Goal: Communication & Community: Answer question/provide support

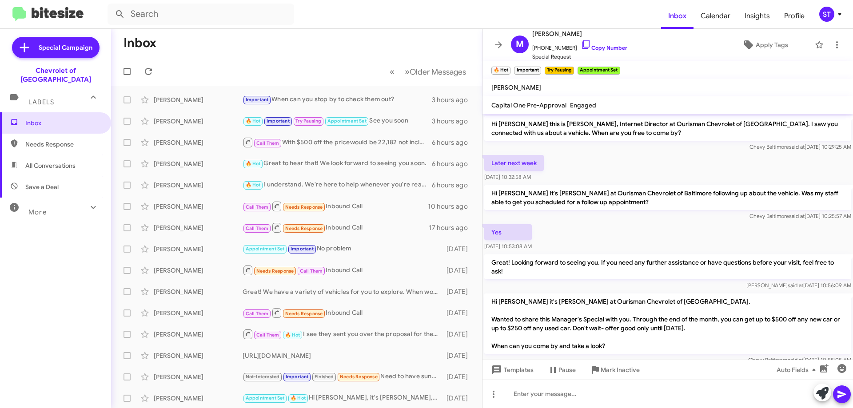
scroll to position [248, 0]
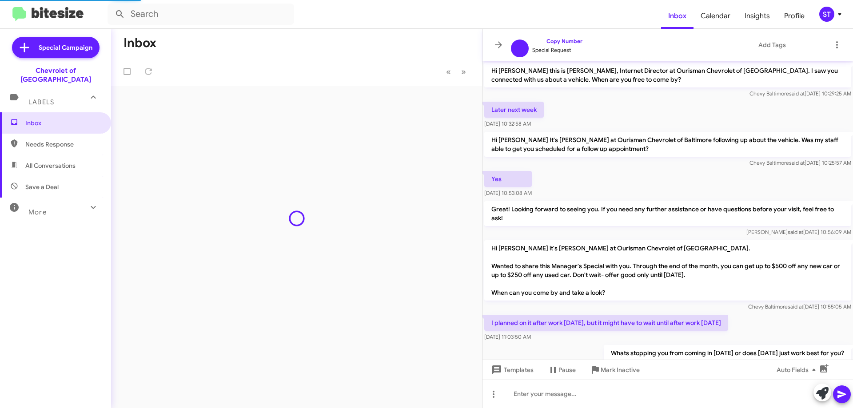
scroll to position [212, 0]
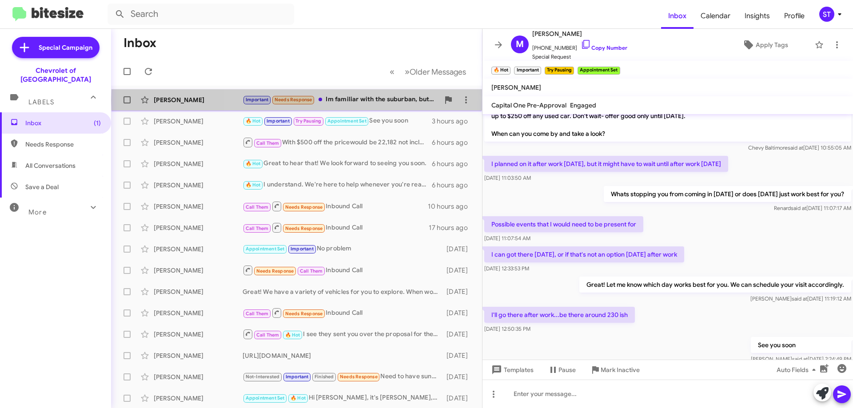
click at [376, 100] on div "Important Needs Response Im familiar with the suburban, but need a deal to cove…" at bounding box center [341, 100] width 197 height 10
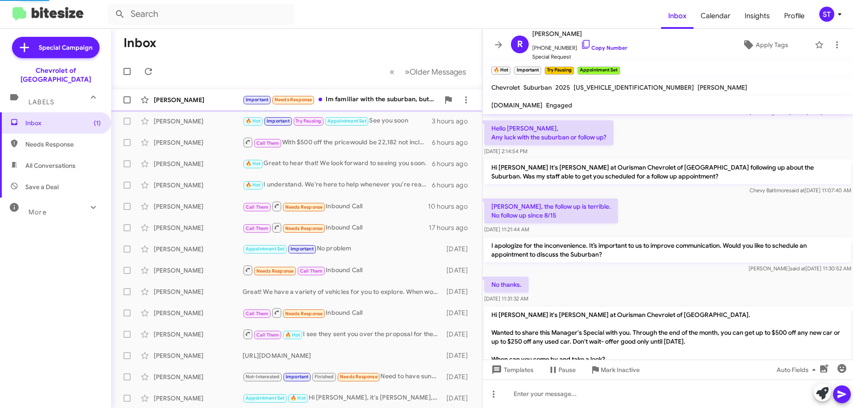
scroll to position [398, 0]
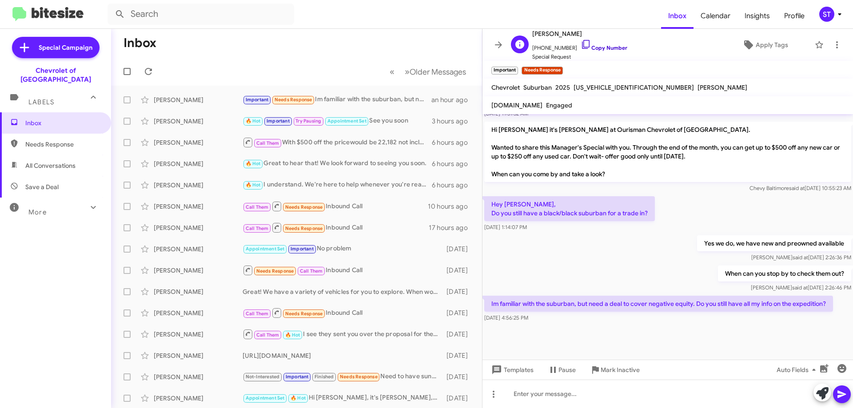
click at [581, 45] on icon at bounding box center [586, 44] width 11 height 11
click at [825, 395] on icon at bounding box center [822, 393] width 12 height 12
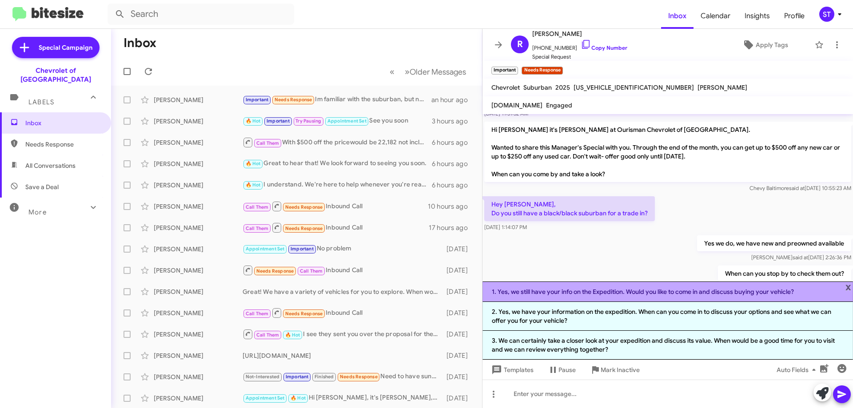
click at [588, 291] on li "1. Yes, we still have your info on the Expedition. Would you like to come in an…" at bounding box center [667, 292] width 370 height 20
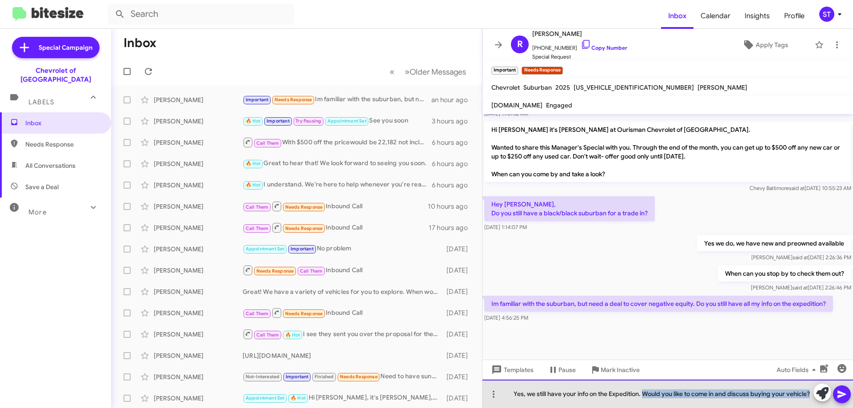
drag, startPoint x: 812, startPoint y: 394, endPoint x: 645, endPoint y: 394, distance: 167.0
click at [645, 394] on div "Yes, we still have your info on the Expedition. Would you like to come in and d…" at bounding box center [667, 394] width 370 height 28
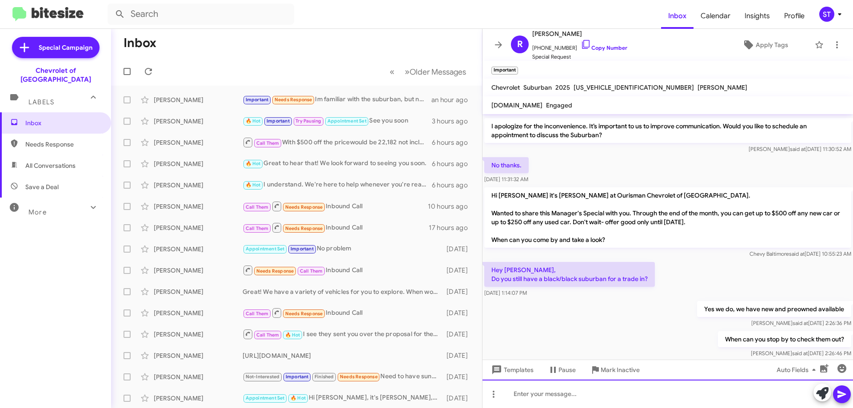
scroll to position [430, 0]
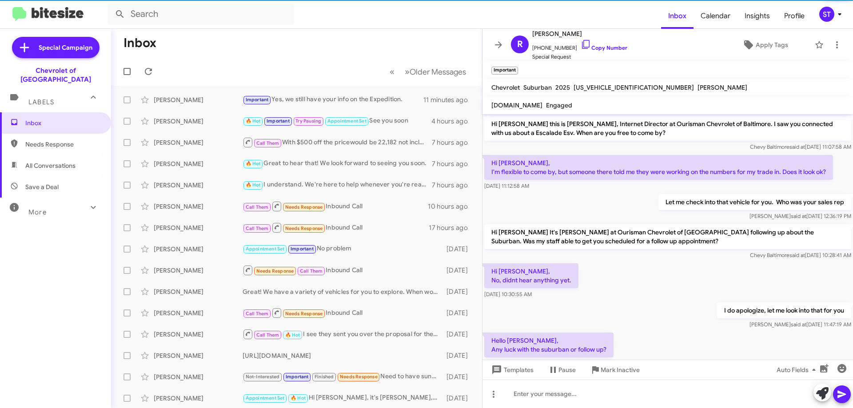
scroll to position [412, 0]
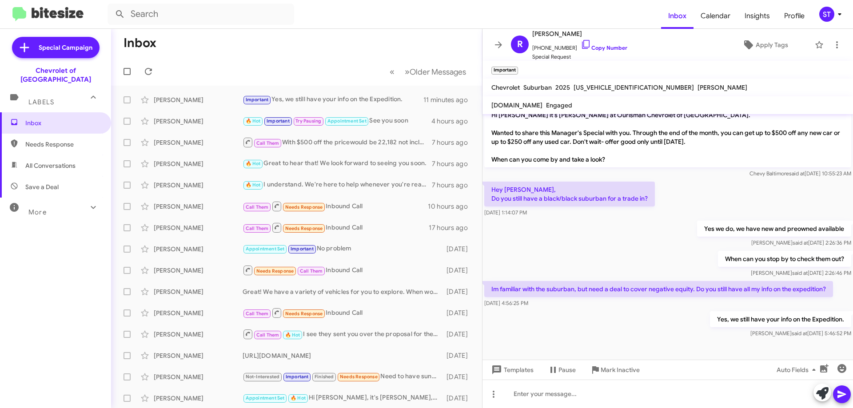
click at [270, 49] on mat-toolbar-row "Inbox" at bounding box center [296, 43] width 371 height 28
click at [52, 140] on span "Needs Response" at bounding box center [63, 144] width 76 height 9
type input "in:needs-response"
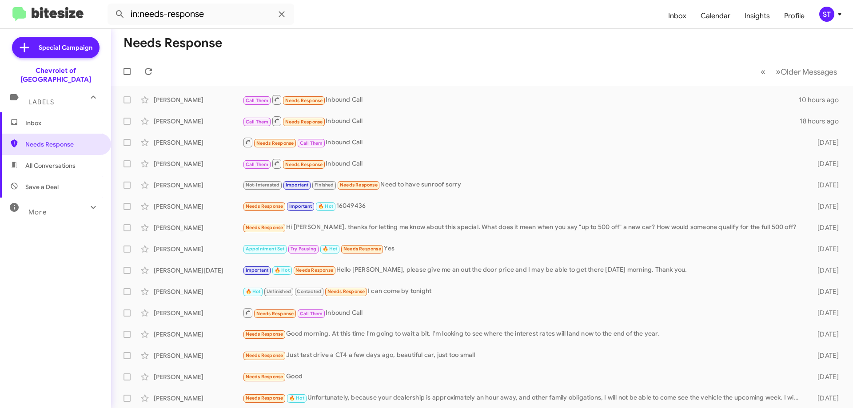
click at [47, 119] on span "Inbox" at bounding box center [63, 123] width 76 height 9
